Goal: Find contact information: Find contact information

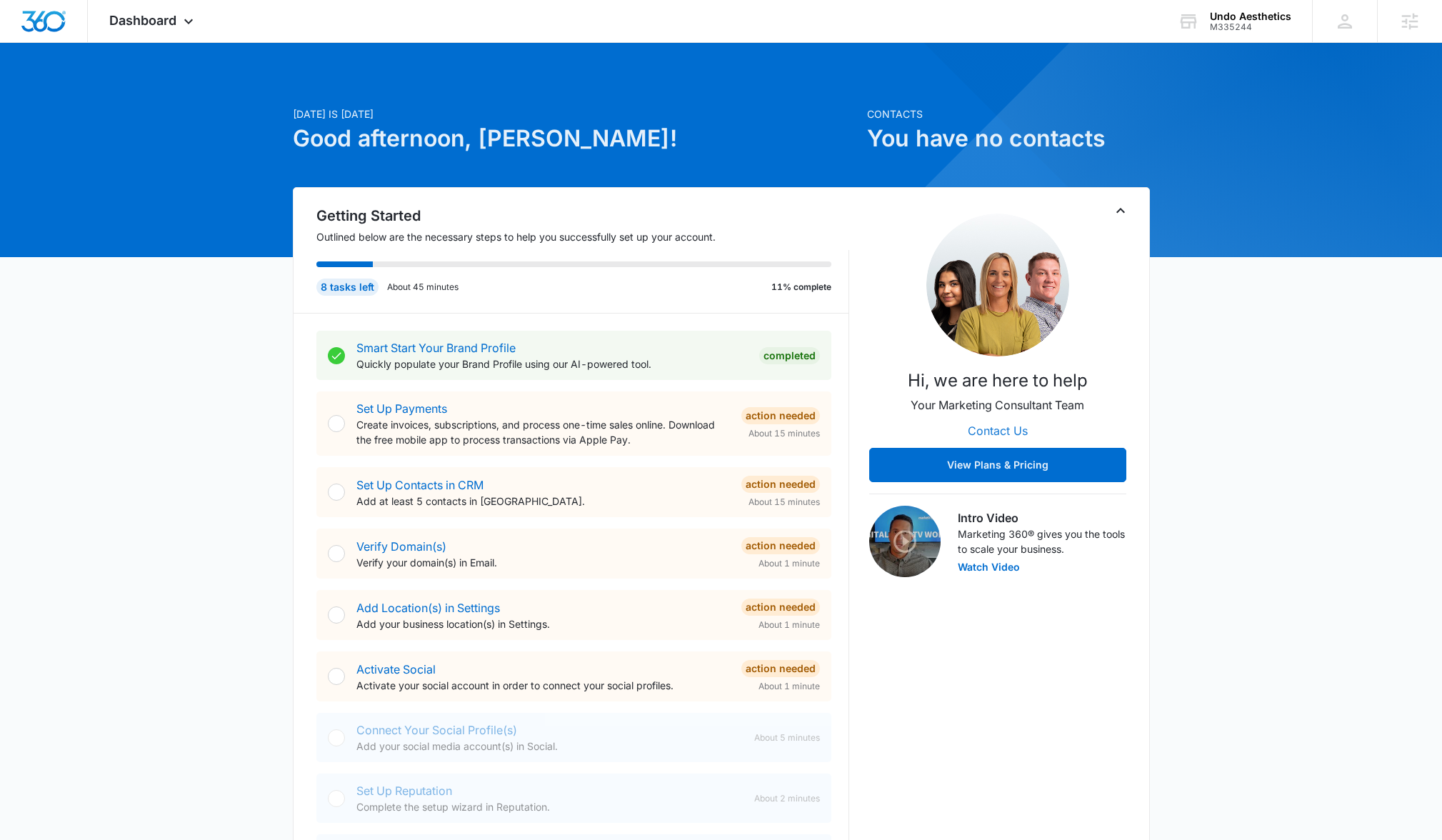
click at [993, 427] on button "Contact Us" at bounding box center [998, 430] width 88 height 34
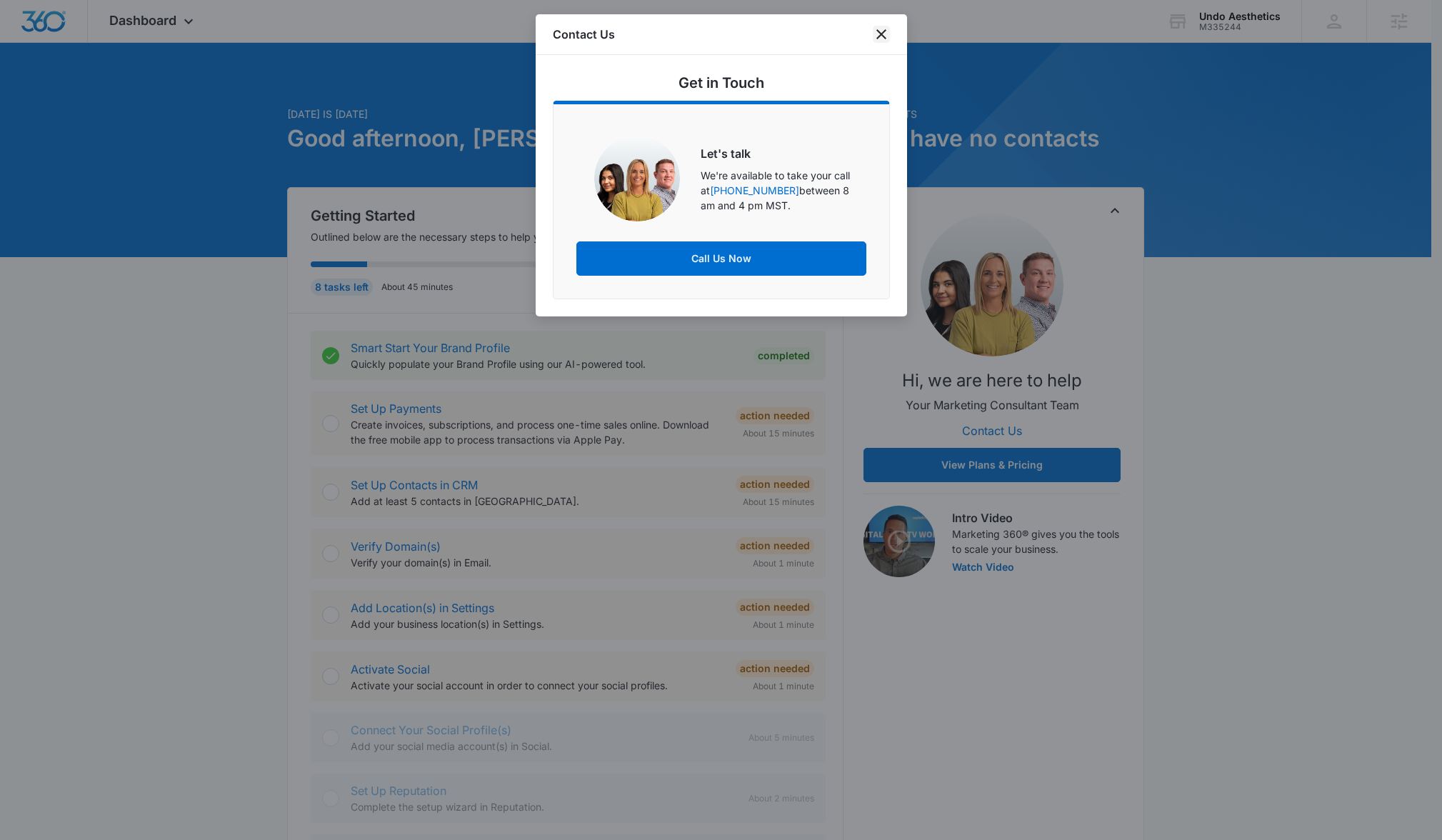
click at [880, 35] on icon "close" at bounding box center [881, 33] width 10 height 10
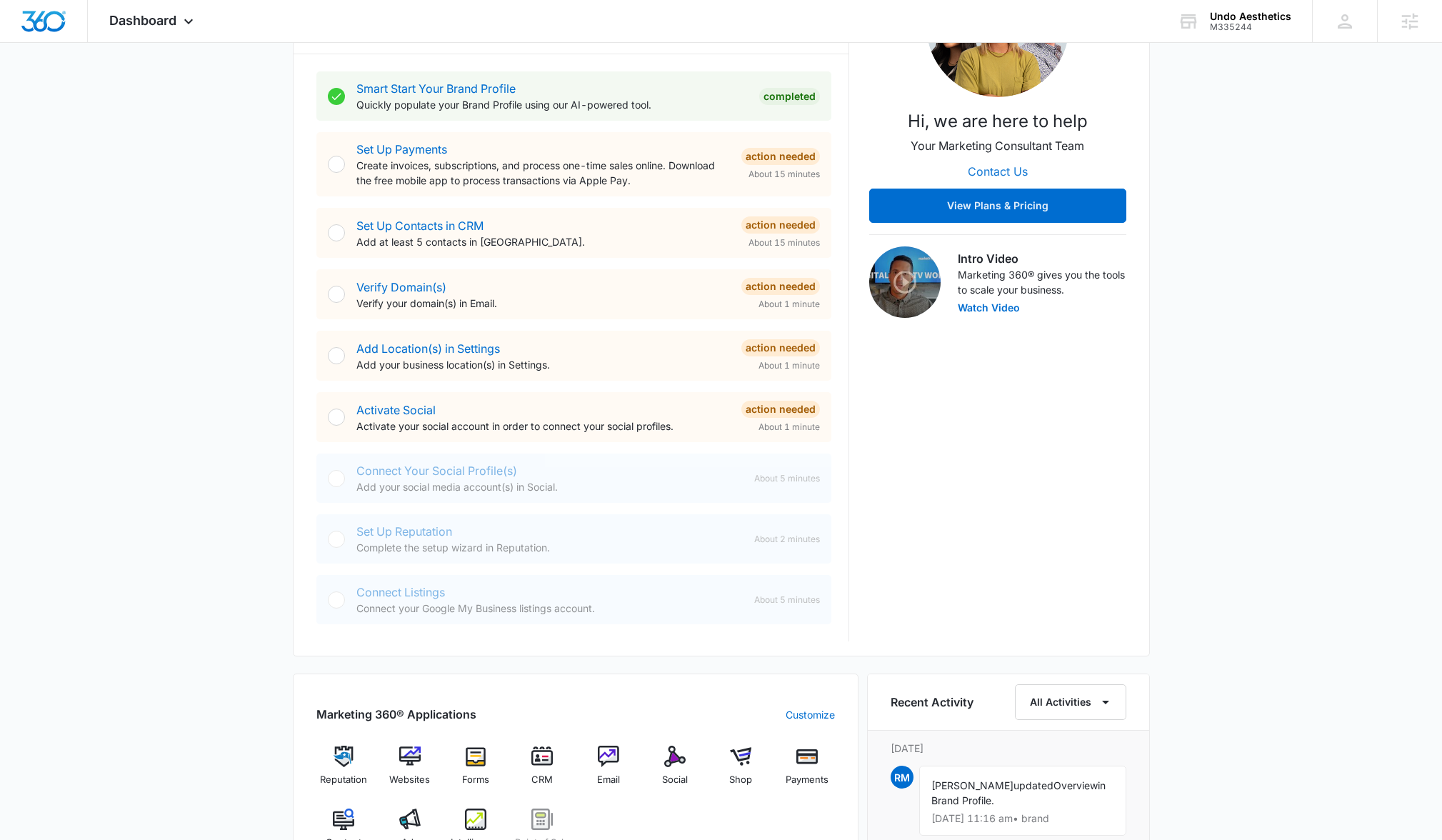
scroll to position [230, 0]
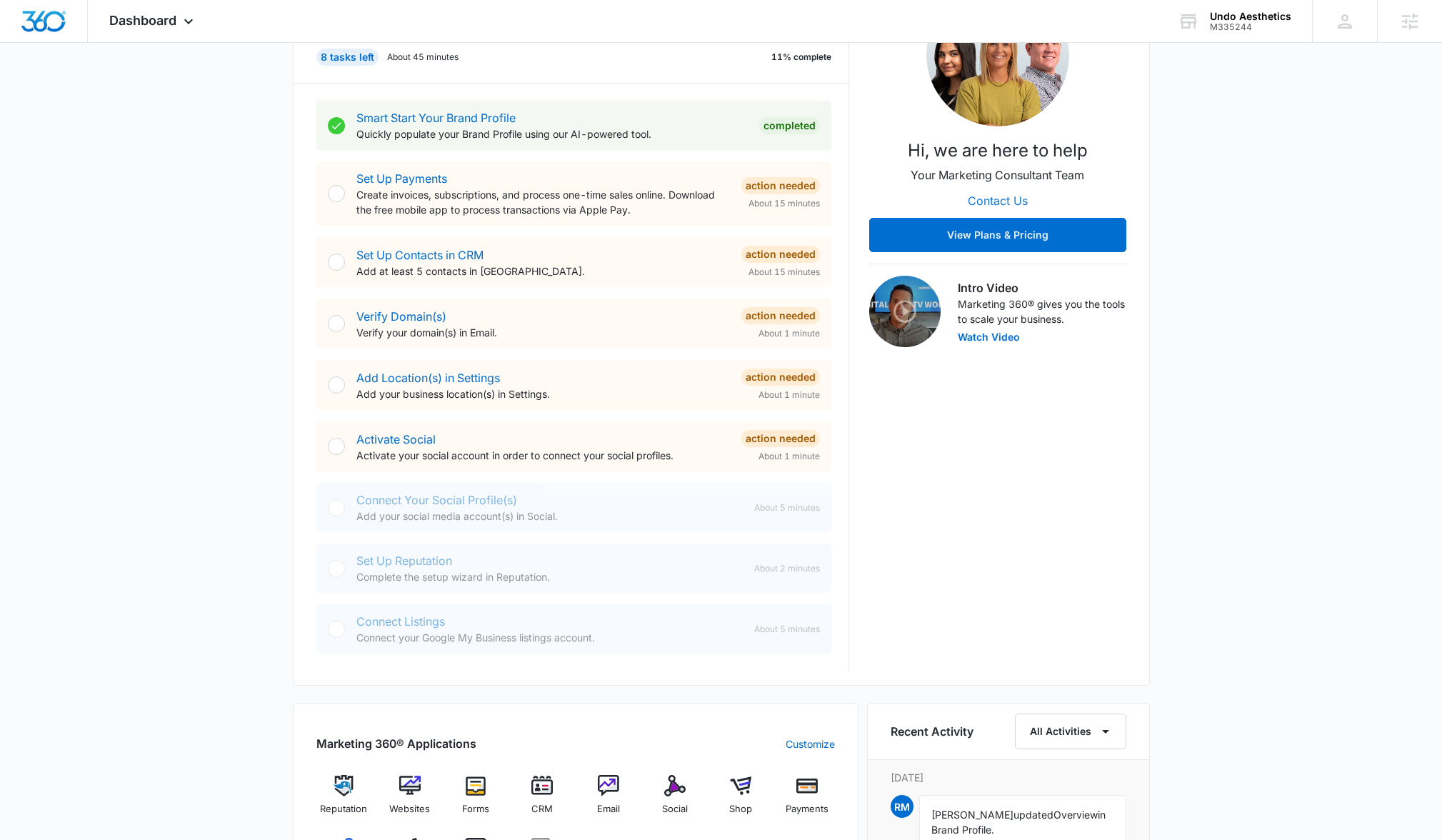
click at [989, 204] on button "Contact Us" at bounding box center [998, 200] width 88 height 34
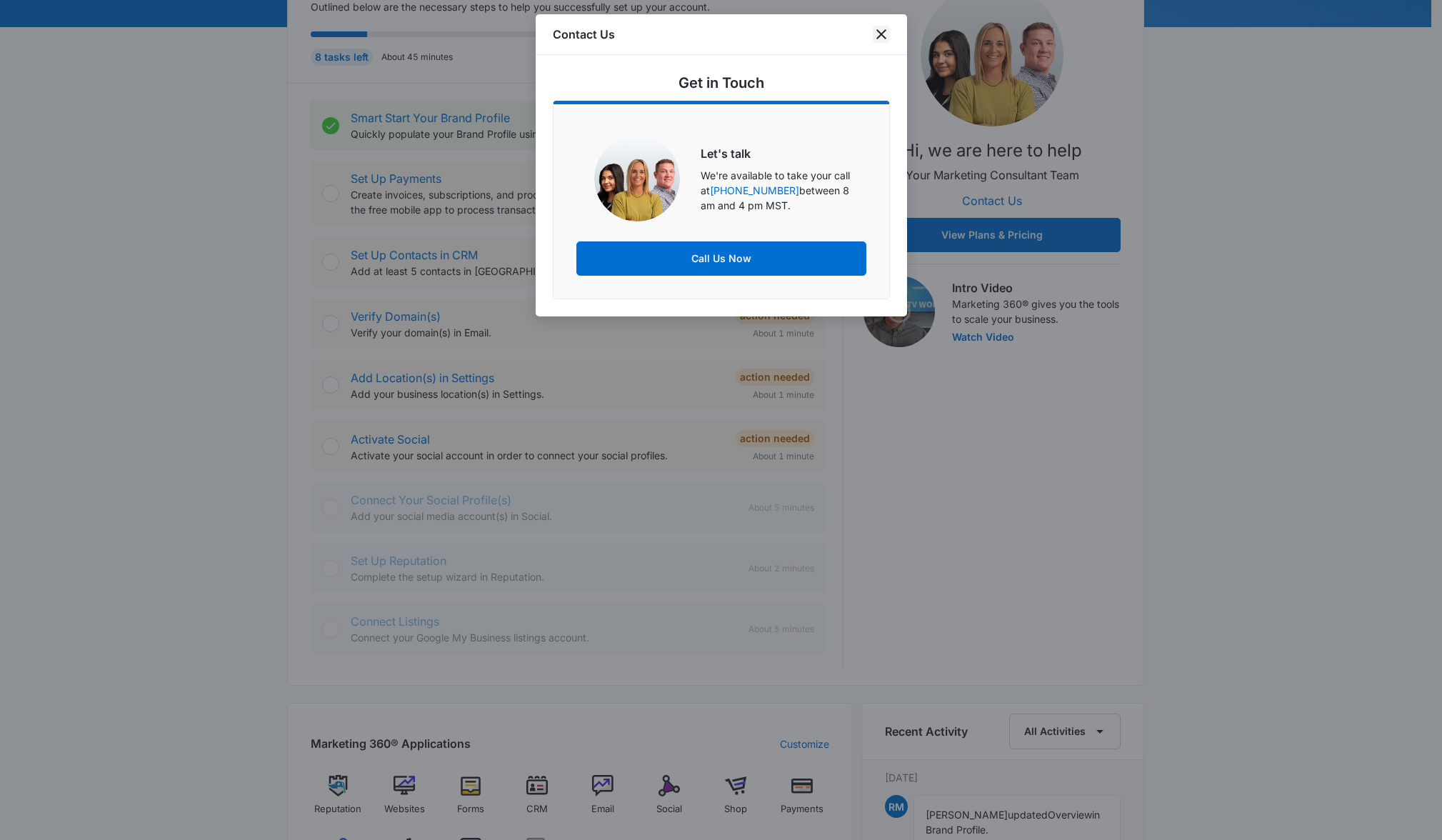
click at [887, 35] on icon "close" at bounding box center [881, 34] width 17 height 17
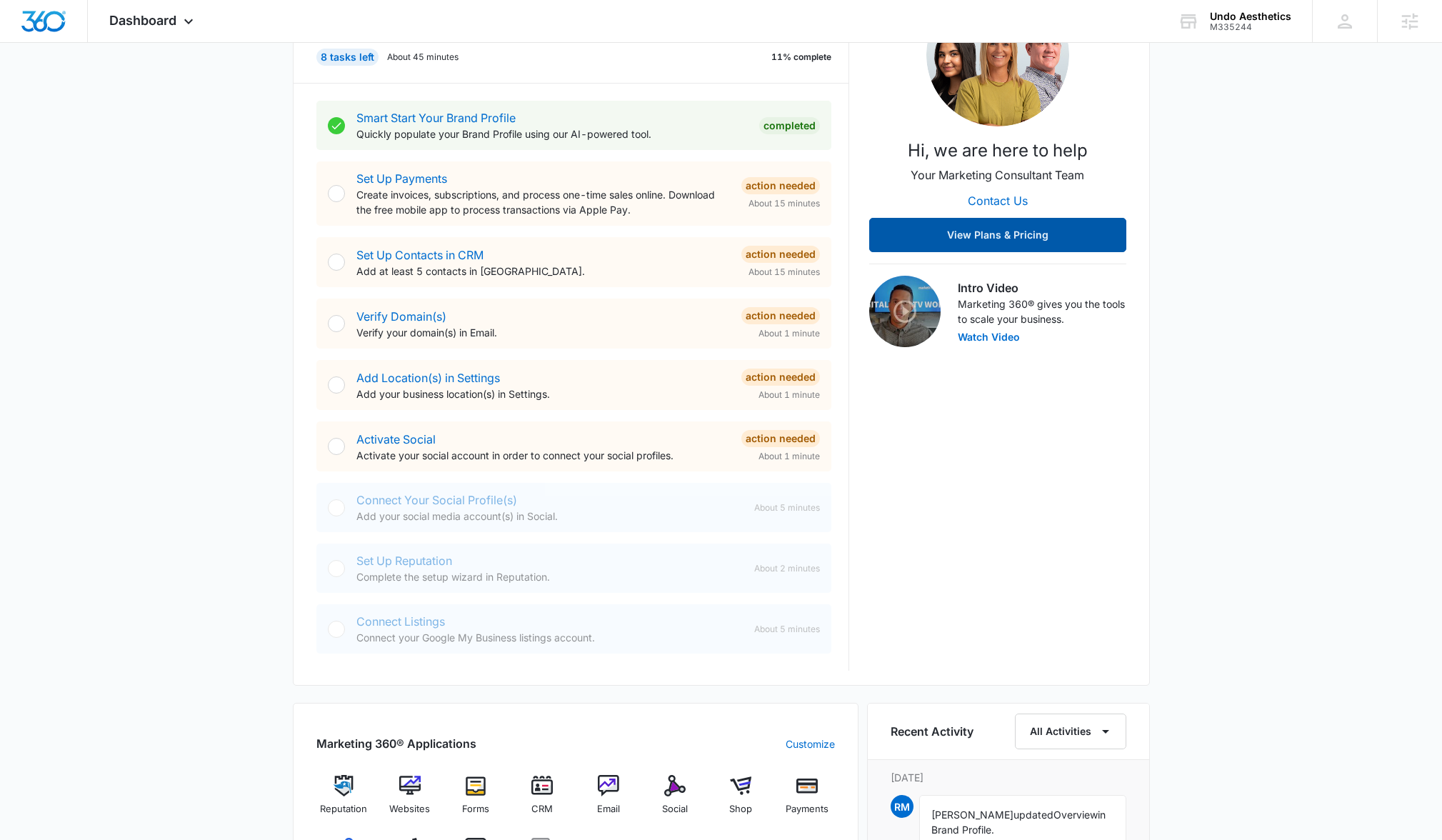
click at [986, 229] on button "View Plans & Pricing" at bounding box center [998, 234] width 257 height 34
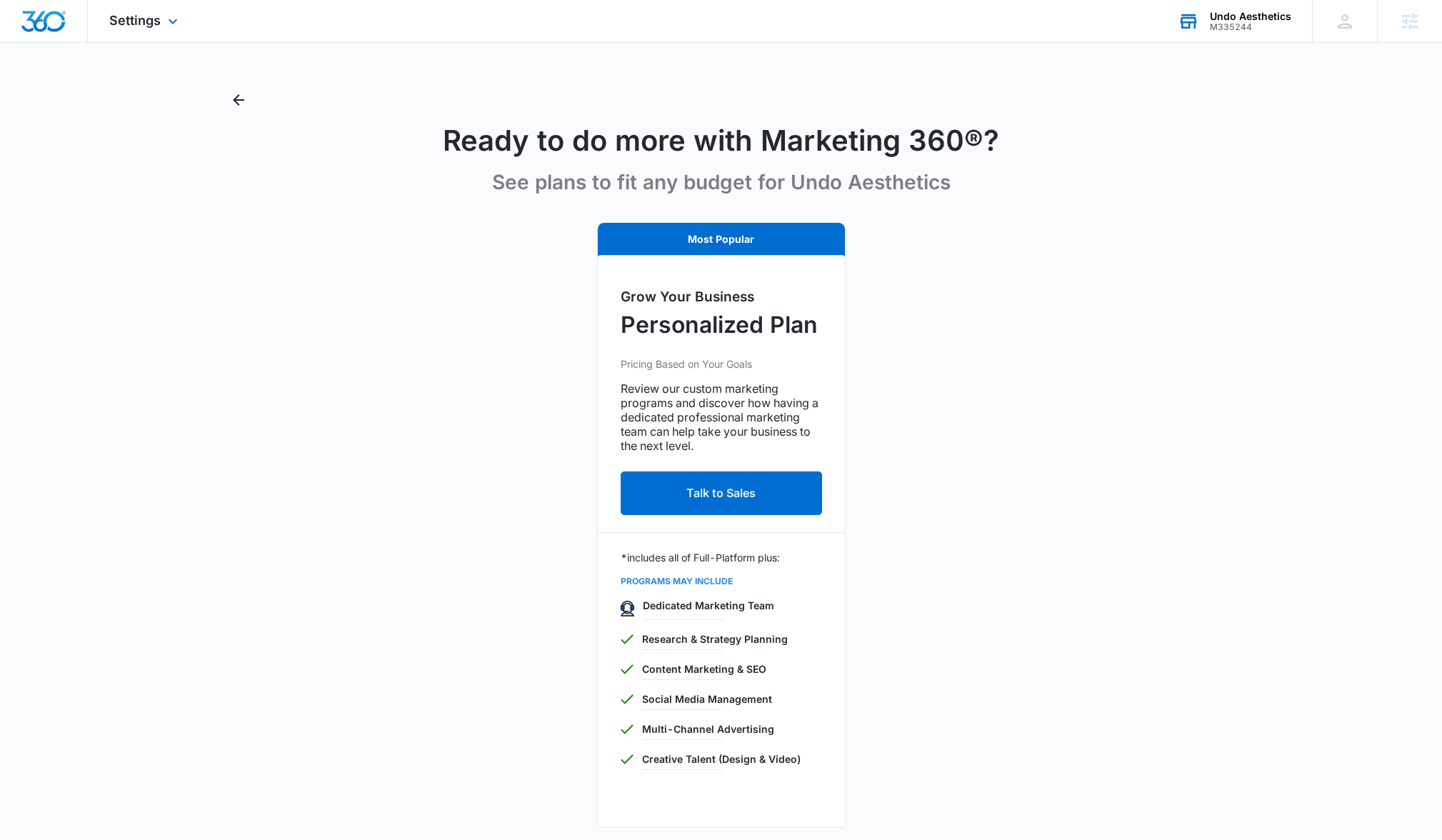
click at [1229, 31] on div "Undo Aesthetics M335244 Your Accounts View All" at bounding box center [1235, 21] width 156 height 42
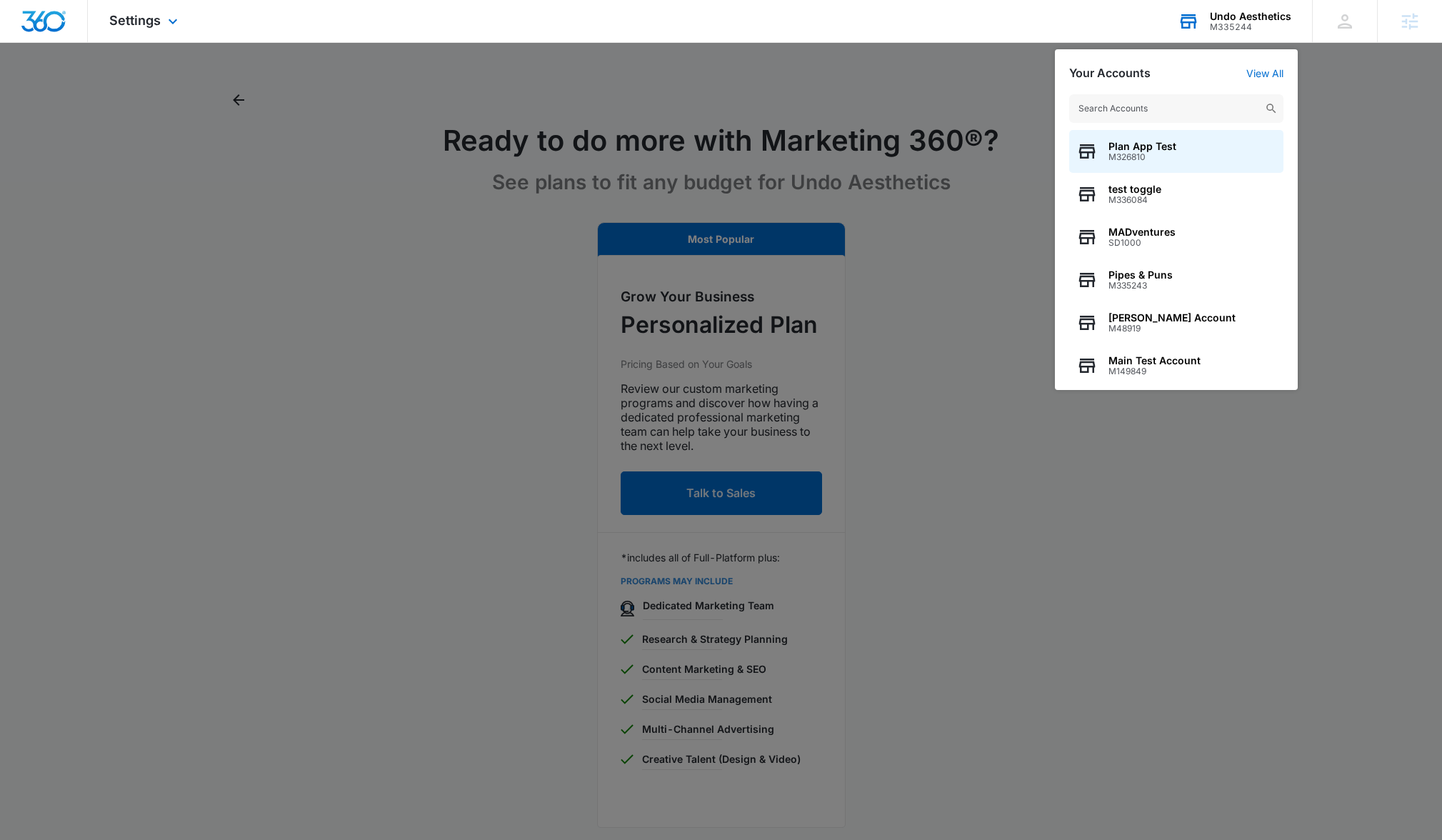
click at [1118, 100] on input "text" at bounding box center [1176, 108] width 214 height 29
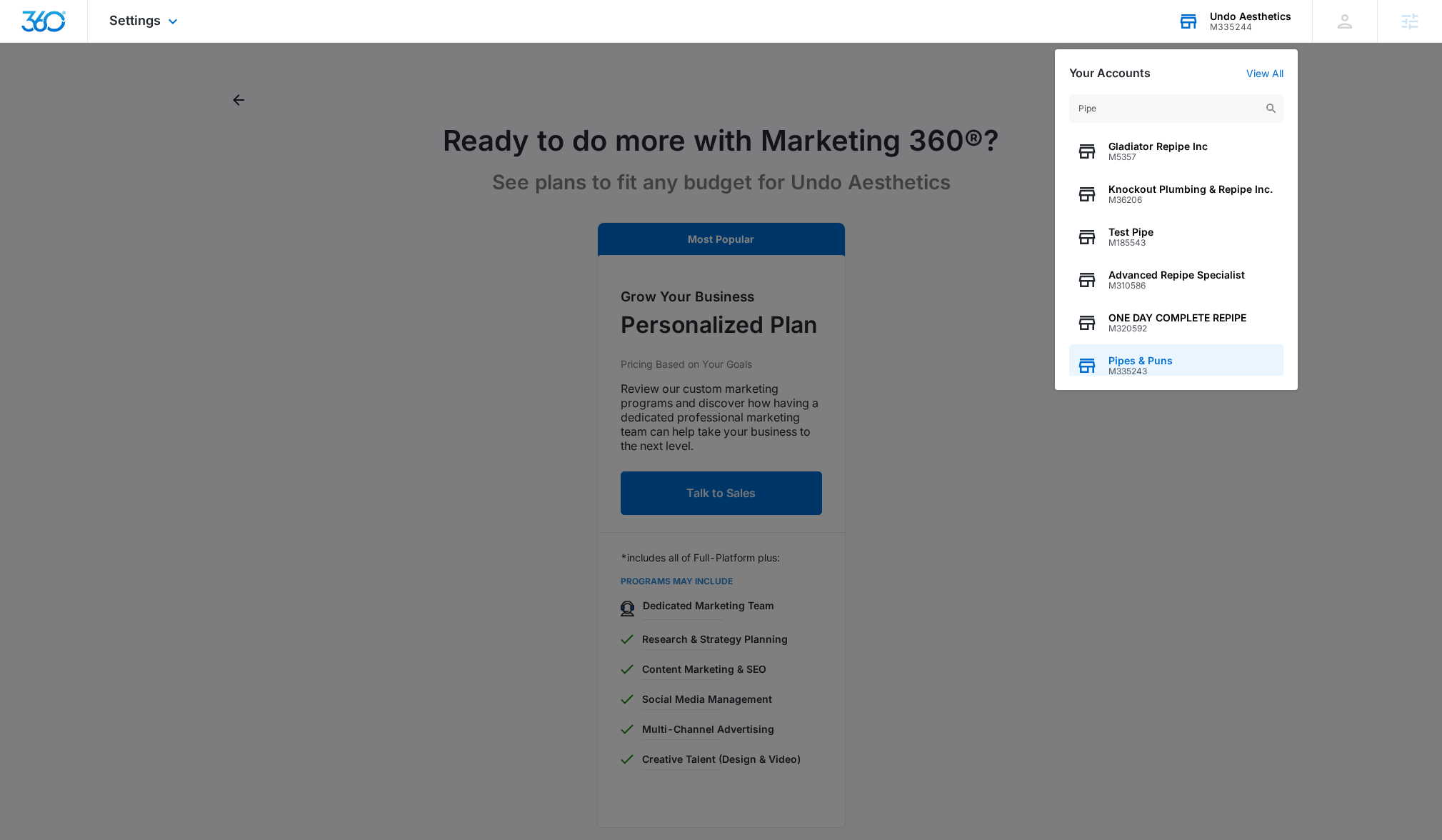
type input "Pipe"
click at [1167, 348] on div "Pipes & Puns M335243" at bounding box center [1176, 365] width 214 height 43
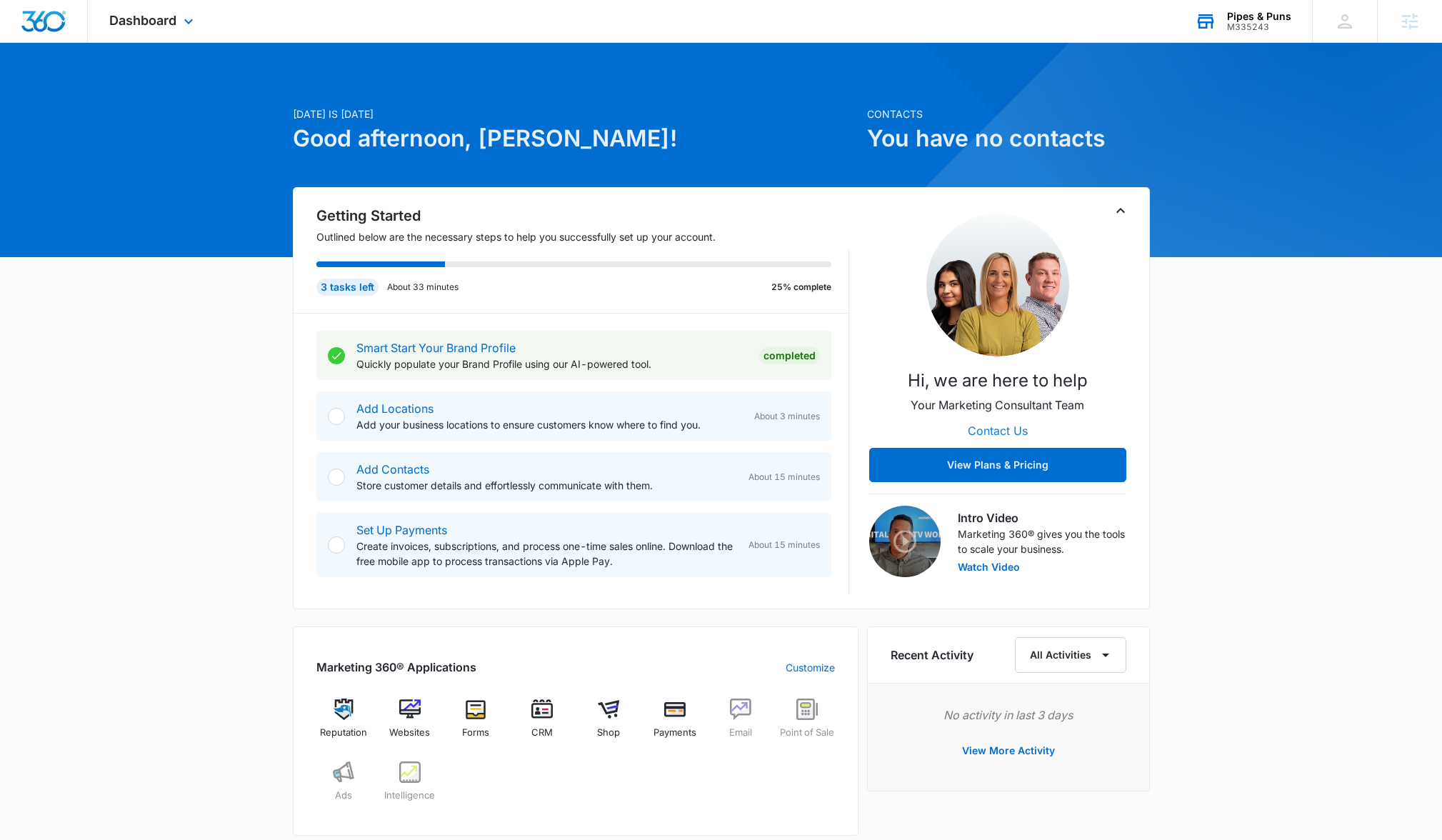
click at [1005, 432] on button "Contact Us" at bounding box center [998, 430] width 88 height 34
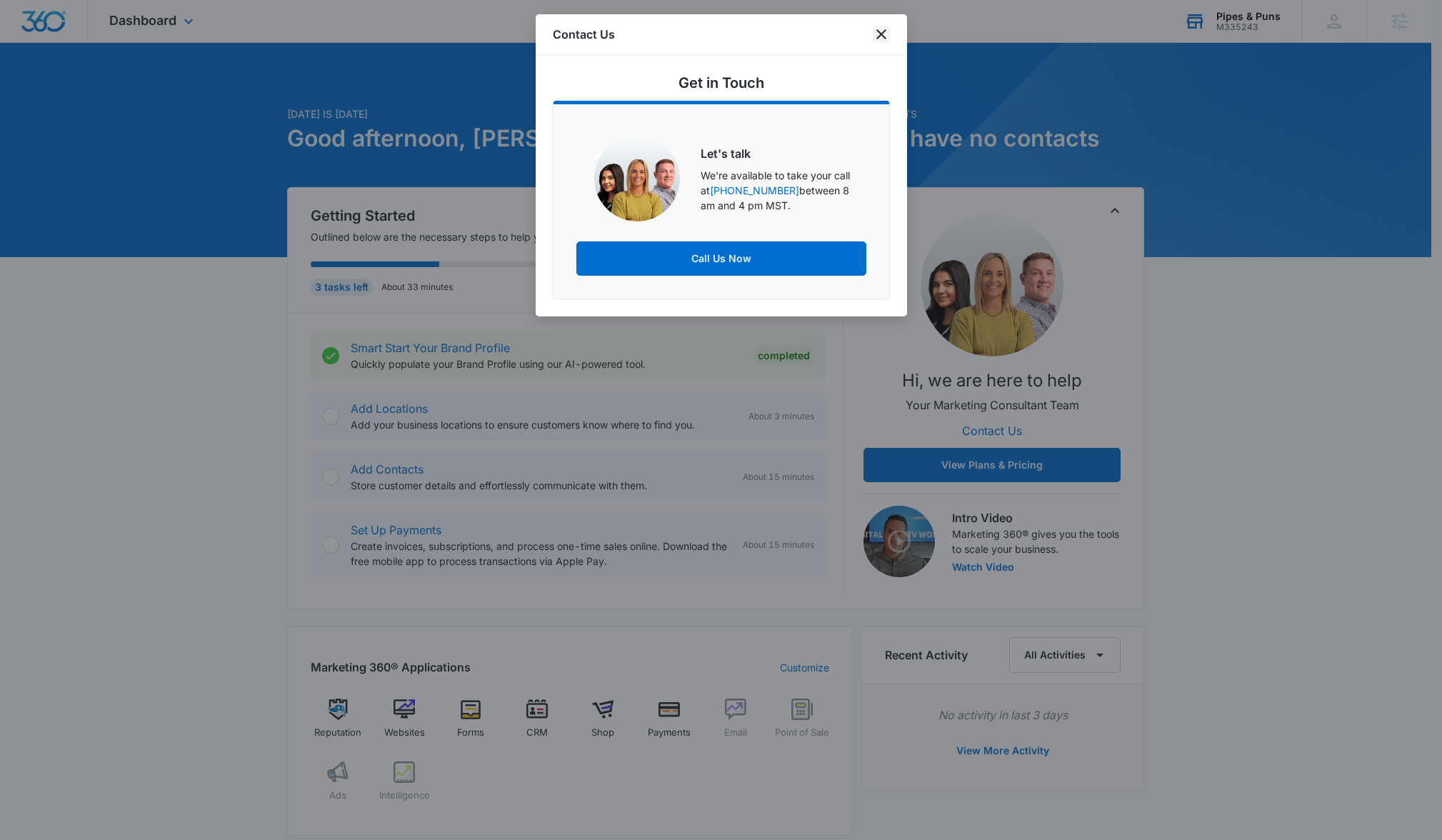
click at [882, 34] on icon "close" at bounding box center [881, 33] width 10 height 10
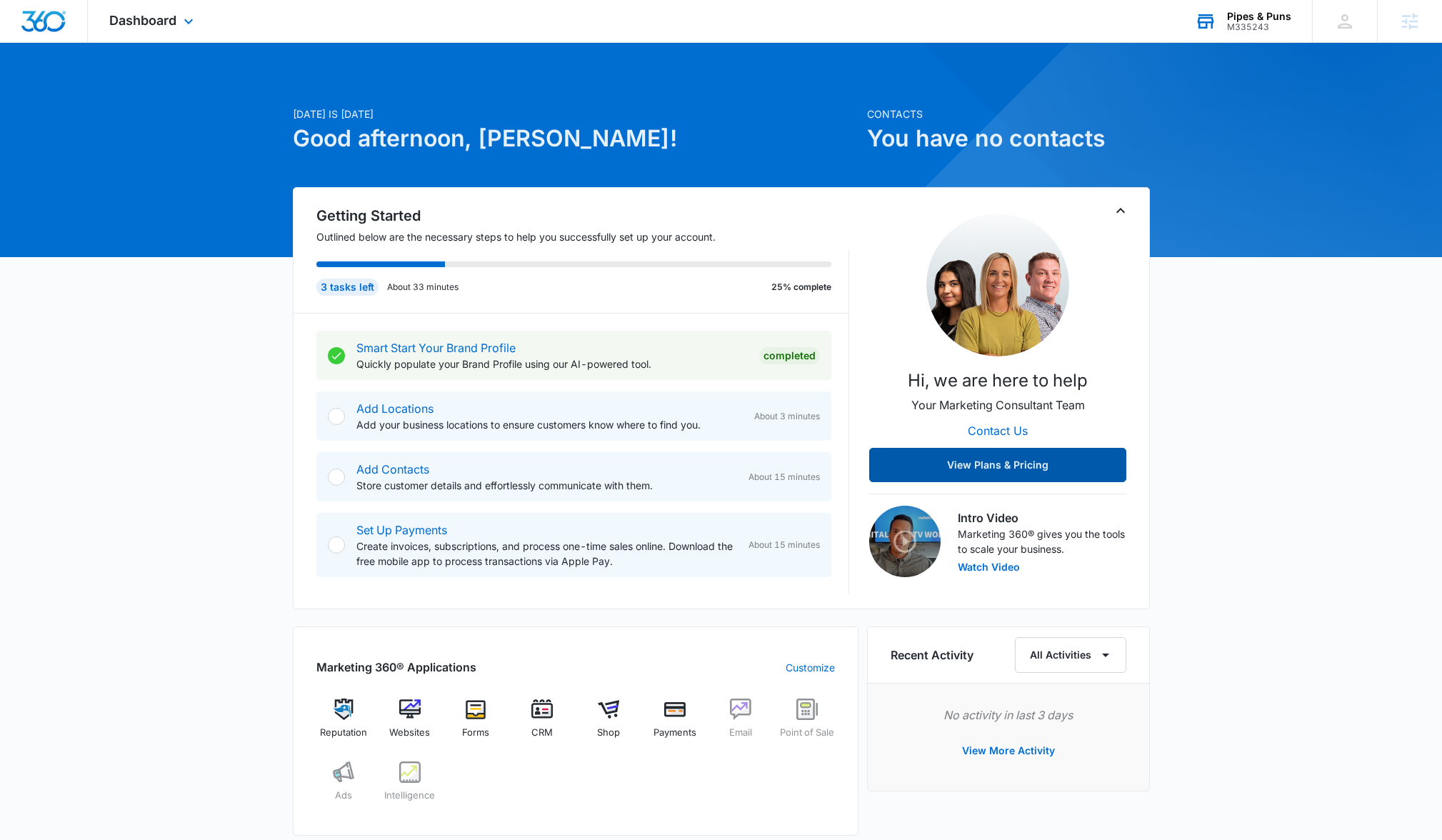
click at [997, 466] on button "View Plans & Pricing" at bounding box center [998, 464] width 257 height 34
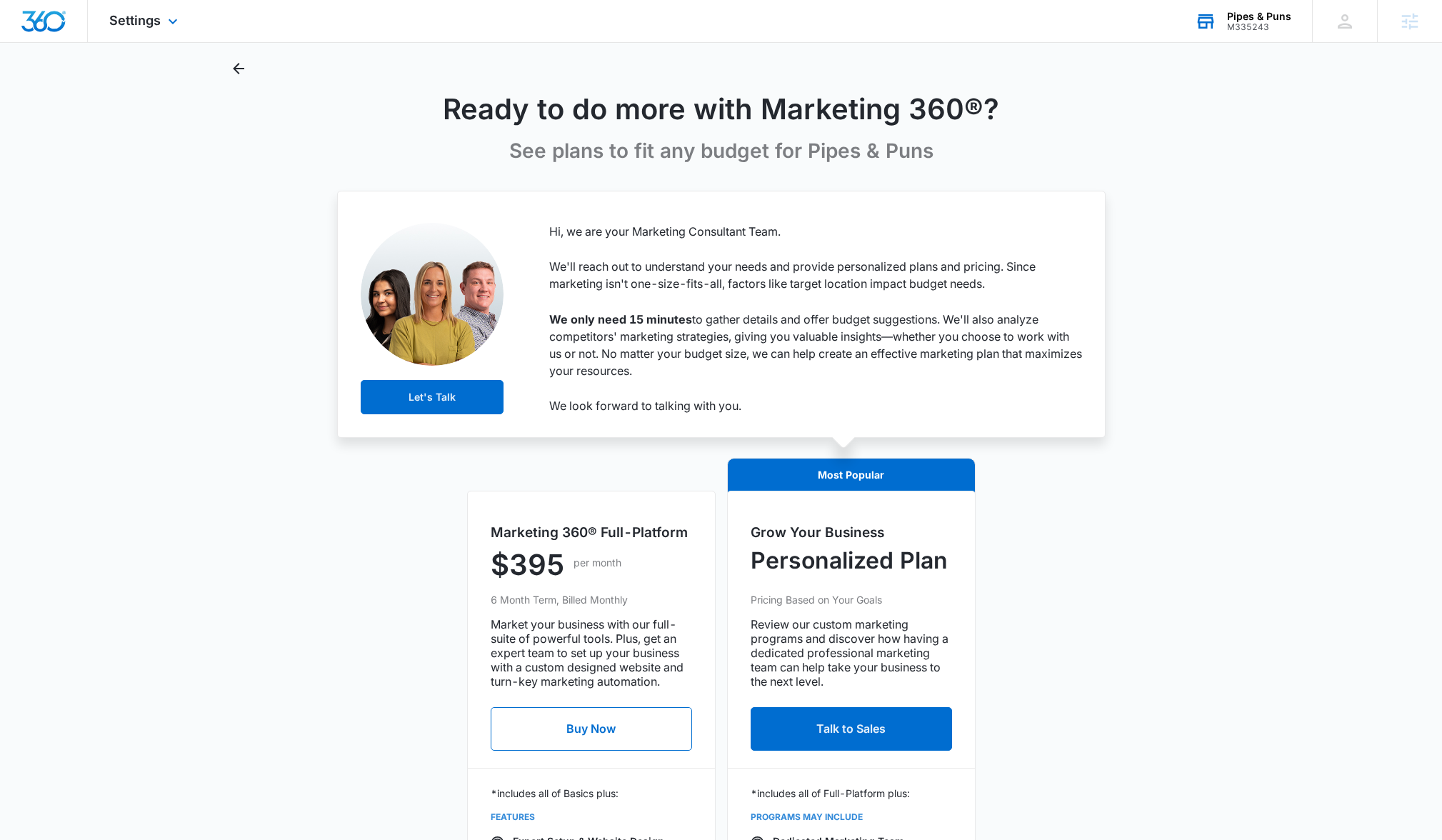
scroll to position [52, 0]
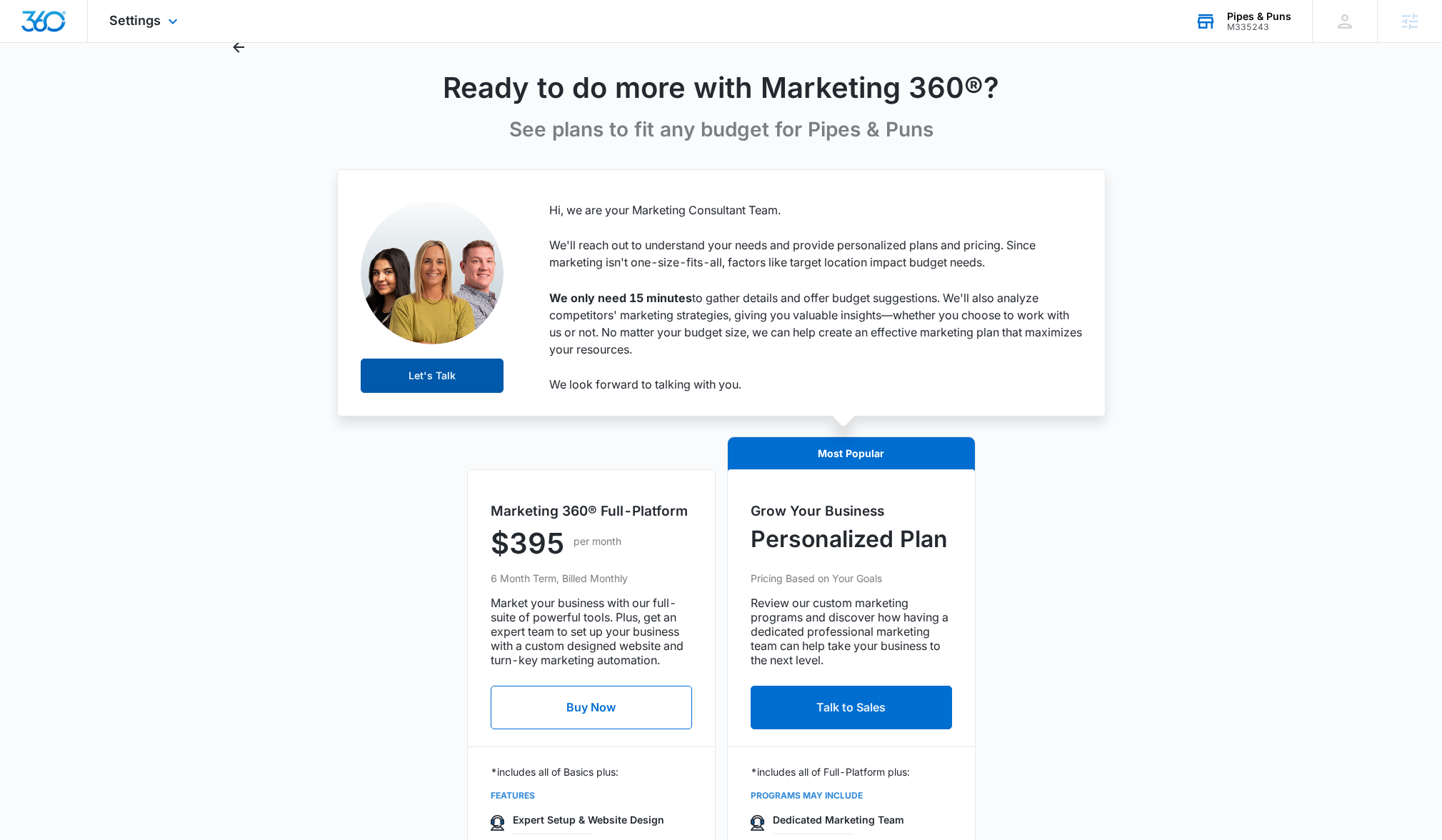
click at [432, 384] on button "Let's Talk" at bounding box center [432, 375] width 143 height 34
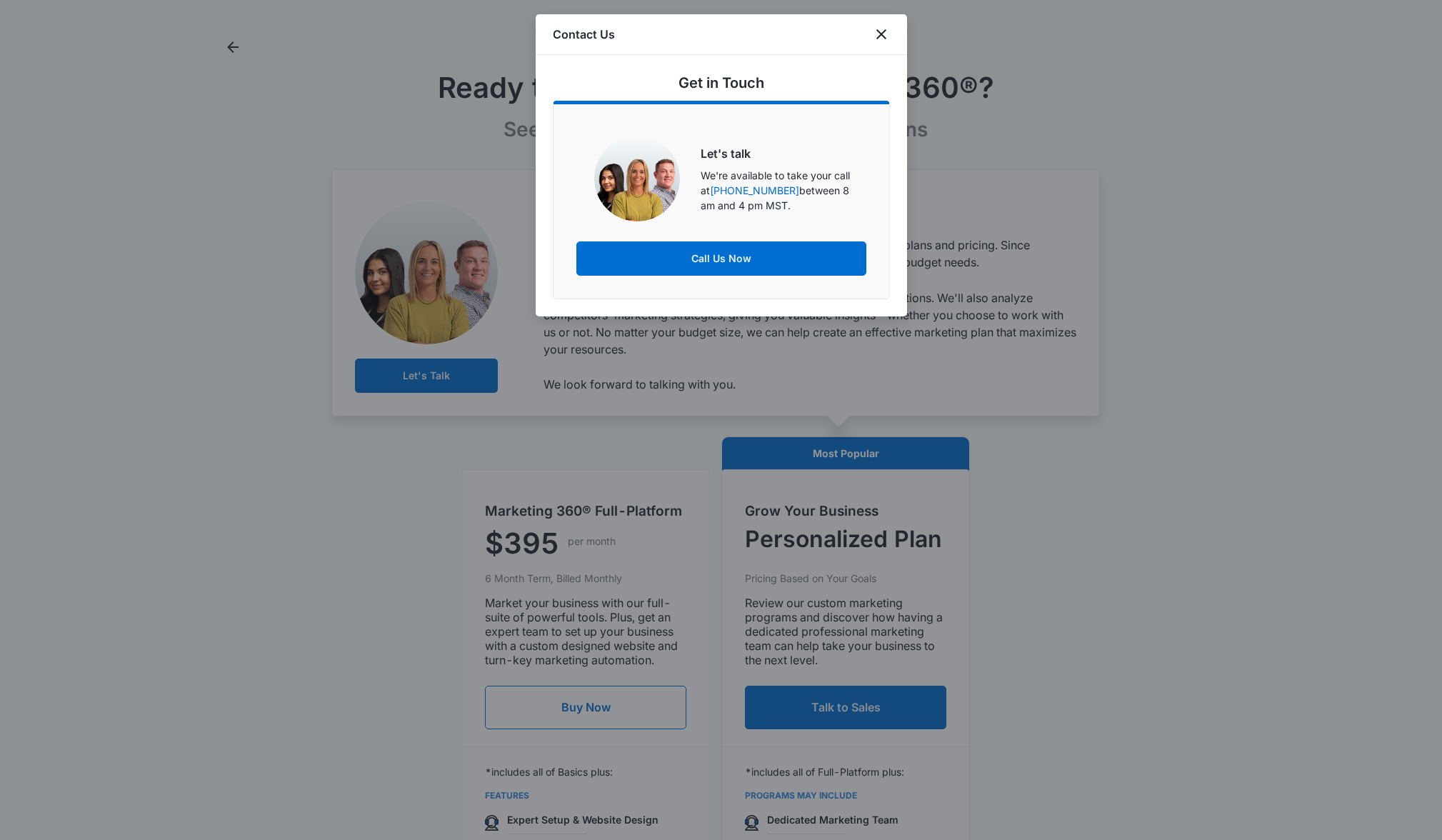
drag, startPoint x: 778, startPoint y: 209, endPoint x: 784, endPoint y: 191, distance: 19.0
click at [784, 191] on p "We're available to take your call at [PHONE_NUMBER] between 8 am and 4 pm MST." at bounding box center [783, 190] width 165 height 45
copy p "between 8 am and 4 pm MST."
click at [881, 33] on icon "close" at bounding box center [881, 33] width 10 height 10
